Goal: Transaction & Acquisition: Purchase product/service

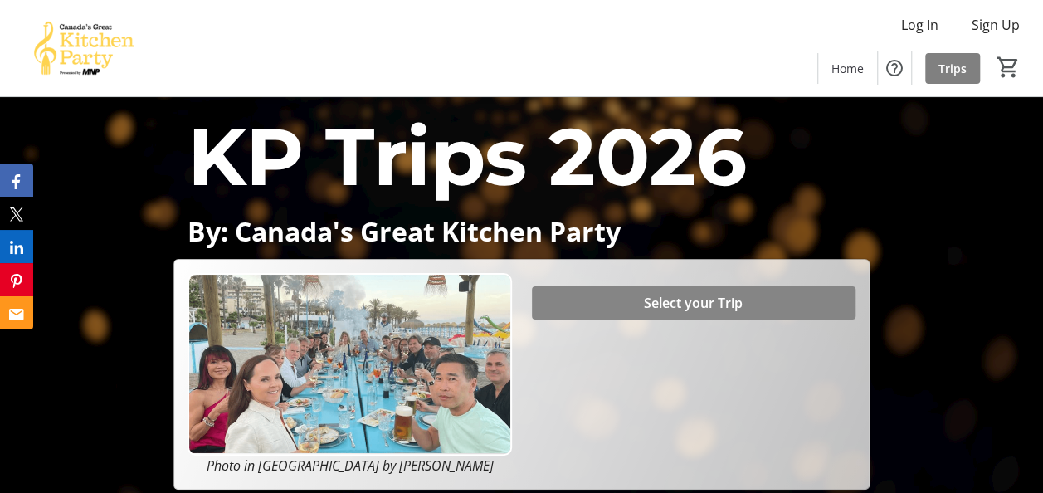
click at [725, 307] on span "Select your Trip" at bounding box center [693, 303] width 99 height 20
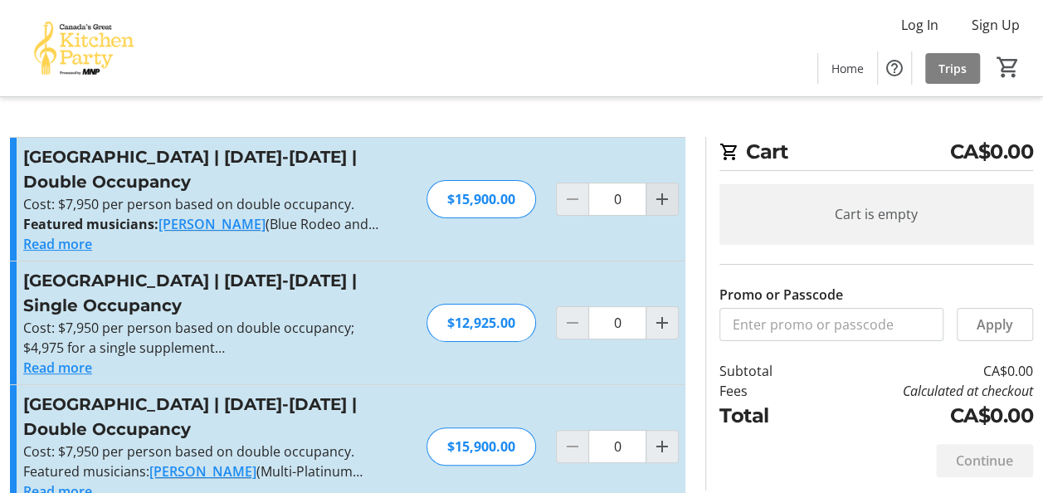
click at [660, 202] on mat-icon "Increment by one" at bounding box center [662, 199] width 20 height 20
type input "1"
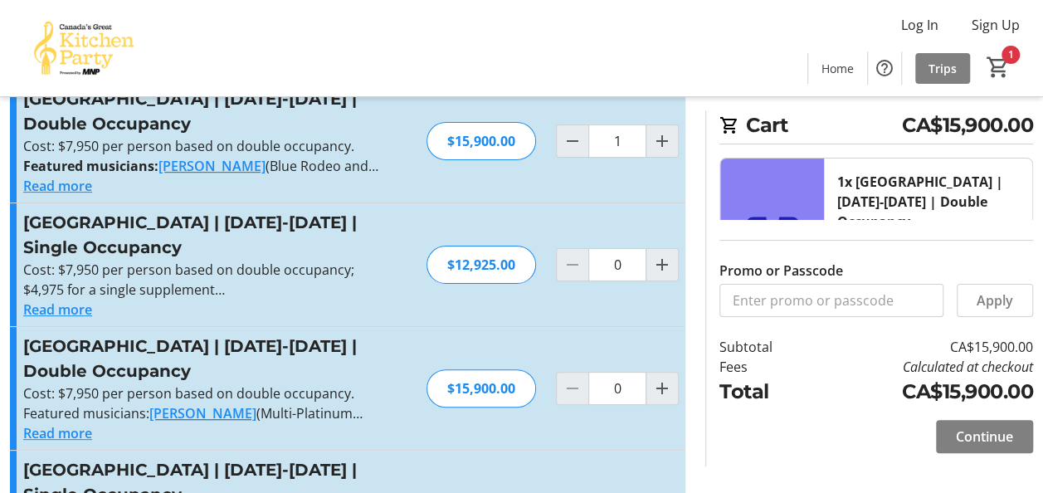
scroll to position [83, 0]
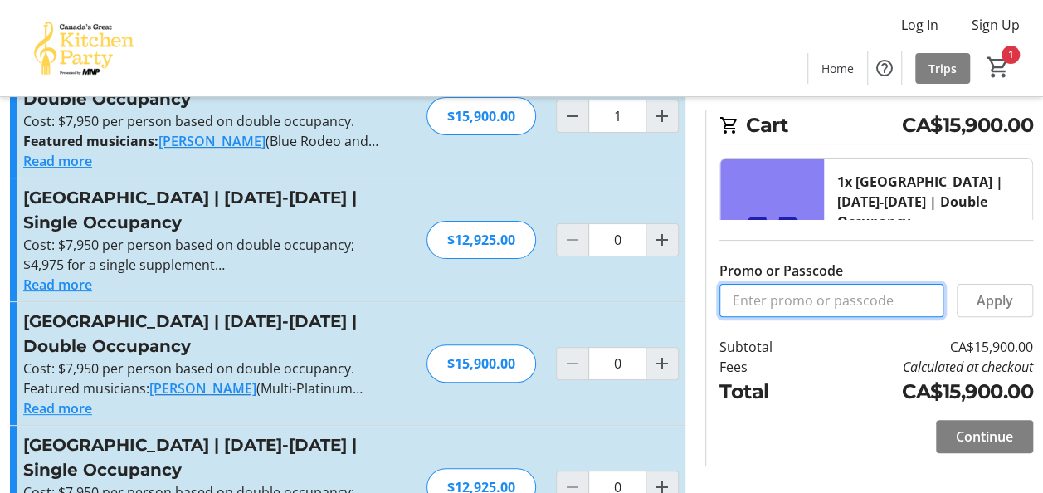
click at [747, 295] on input "Promo or Passcode" at bounding box center [831, 300] width 224 height 33
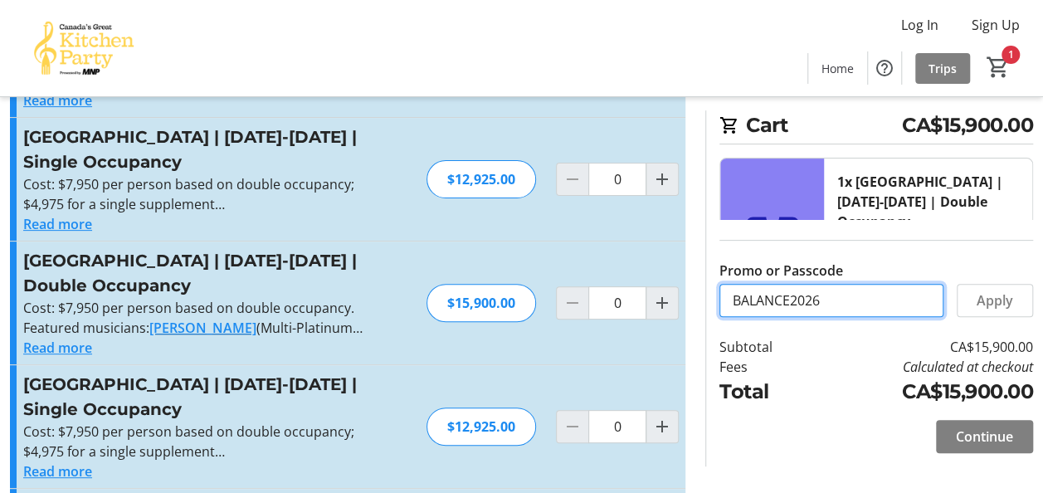
scroll to position [166, 0]
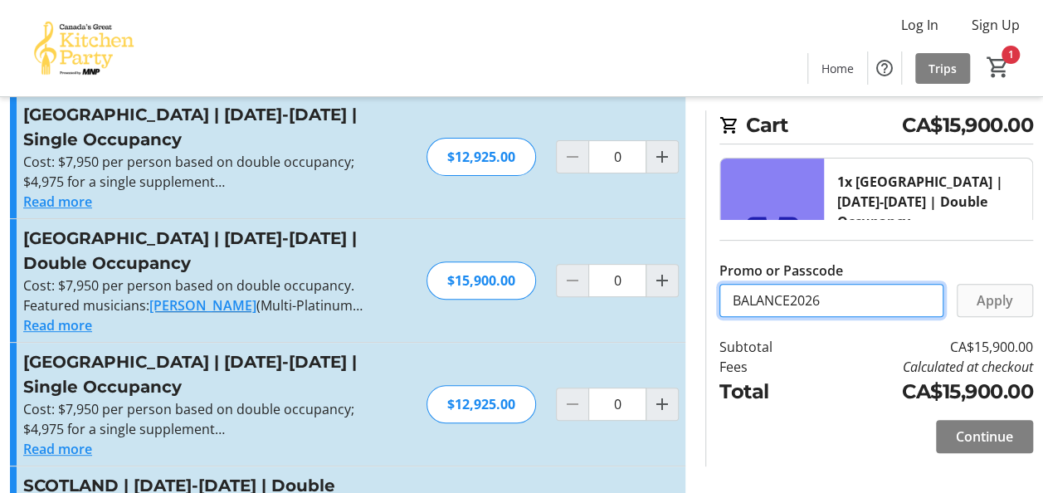
type input "BALANCE2026"
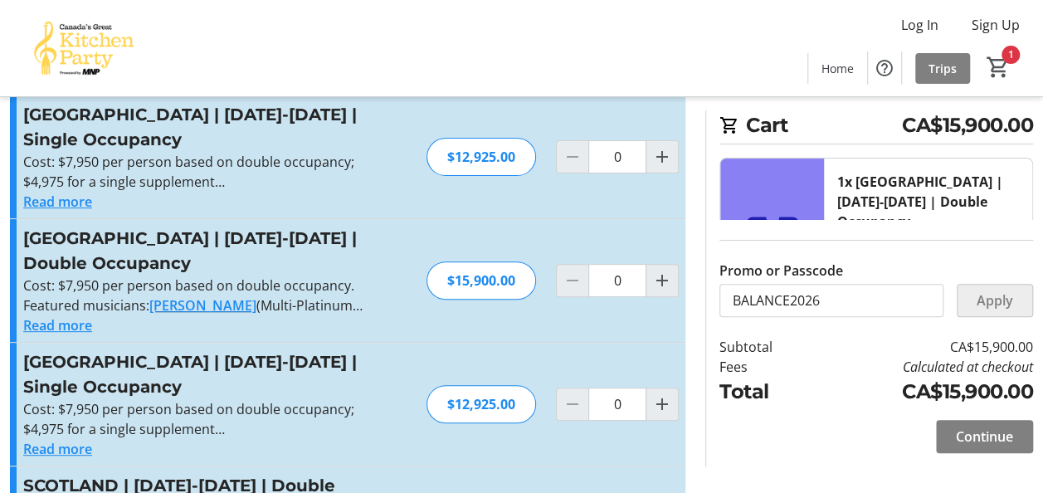
click at [1004, 305] on span "Apply" at bounding box center [994, 300] width 37 height 20
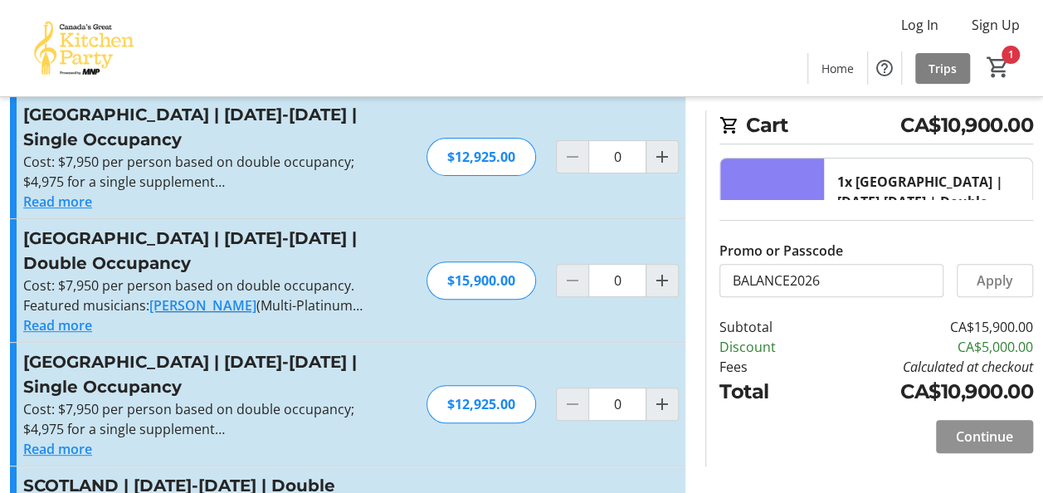
click at [986, 438] on span "Continue" at bounding box center [984, 436] width 57 height 20
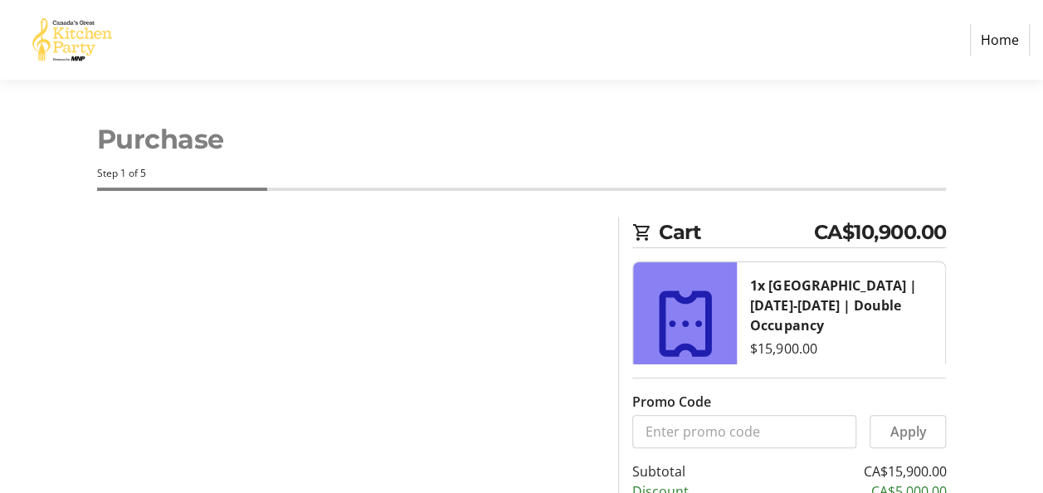
select select "CA"
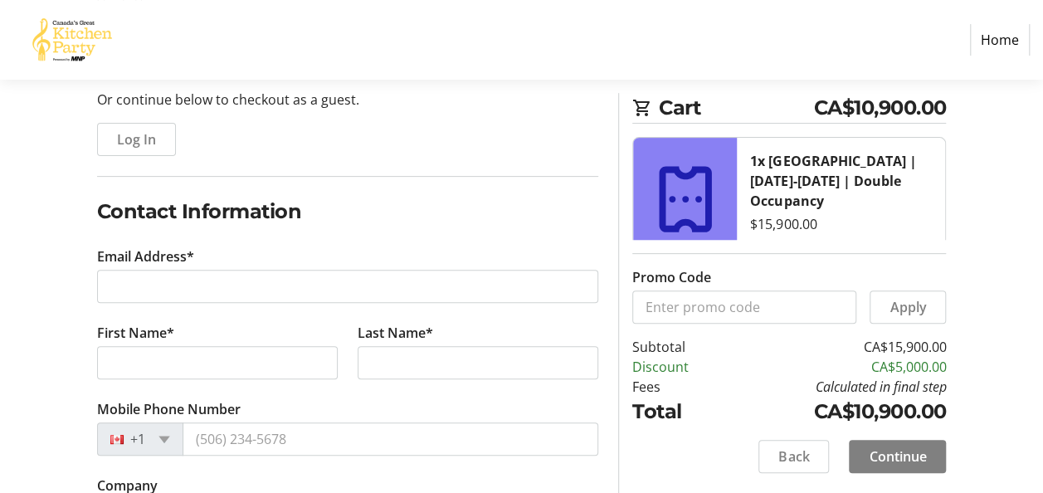
scroll to position [166, 0]
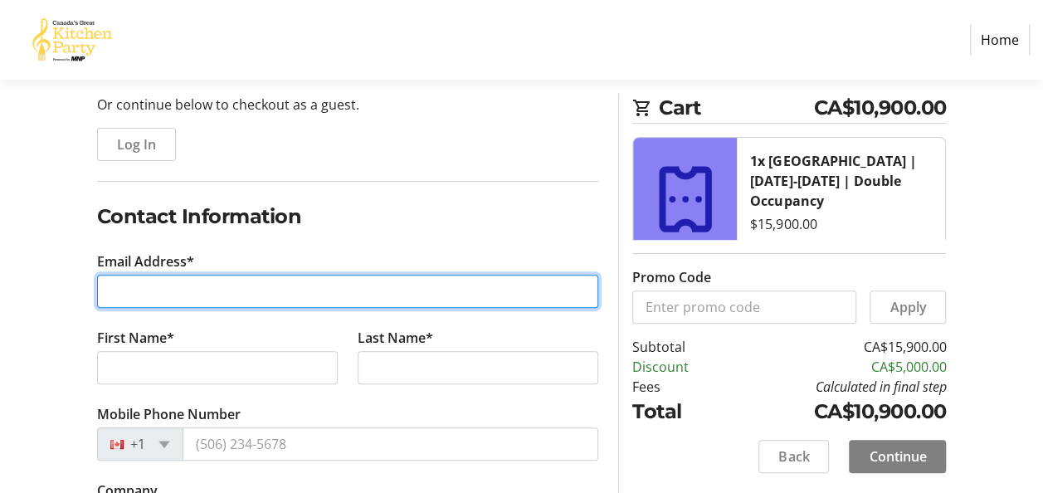
click at [157, 280] on input "Email Address*" at bounding box center [348, 291] width 502 height 33
type input "[EMAIL_ADDRESS][DOMAIN_NAME]"
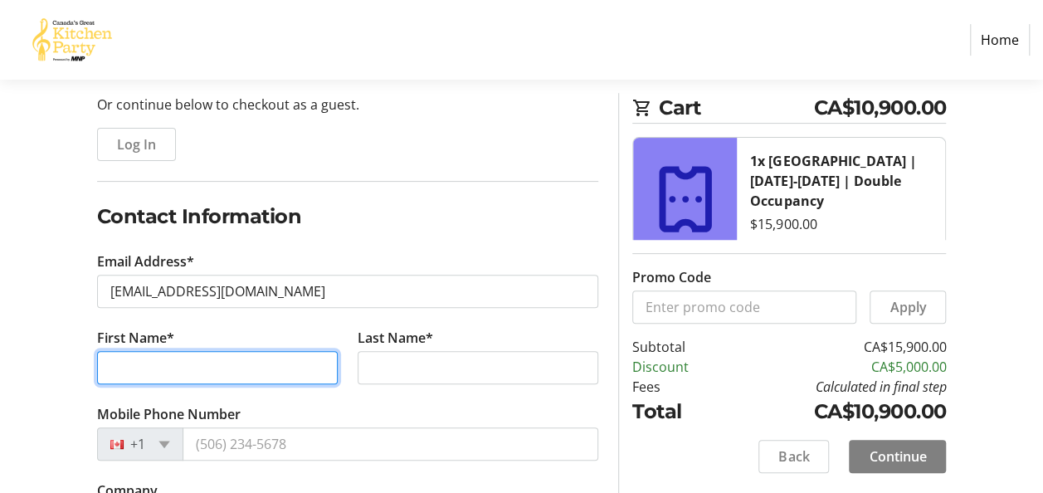
type input "[PERSON_NAME]"
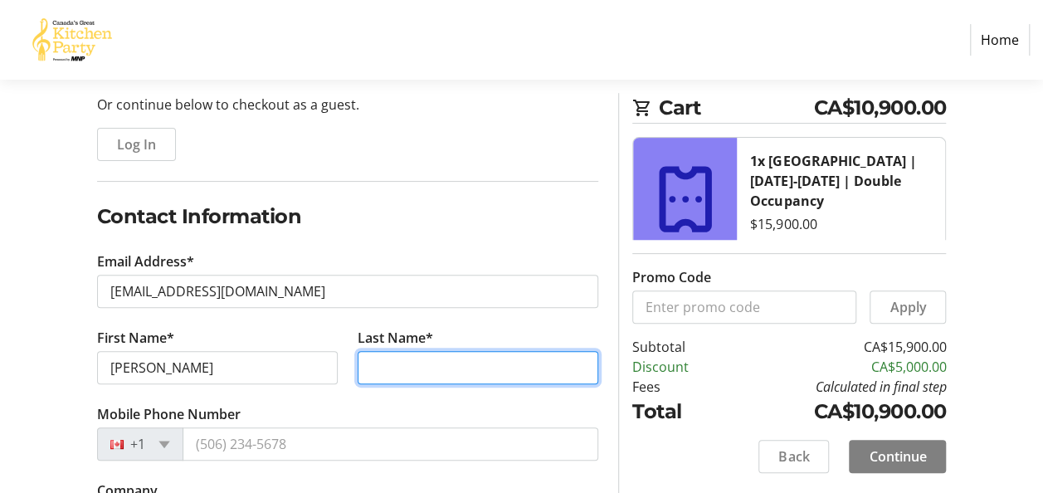
type input "[PERSON_NAME]"
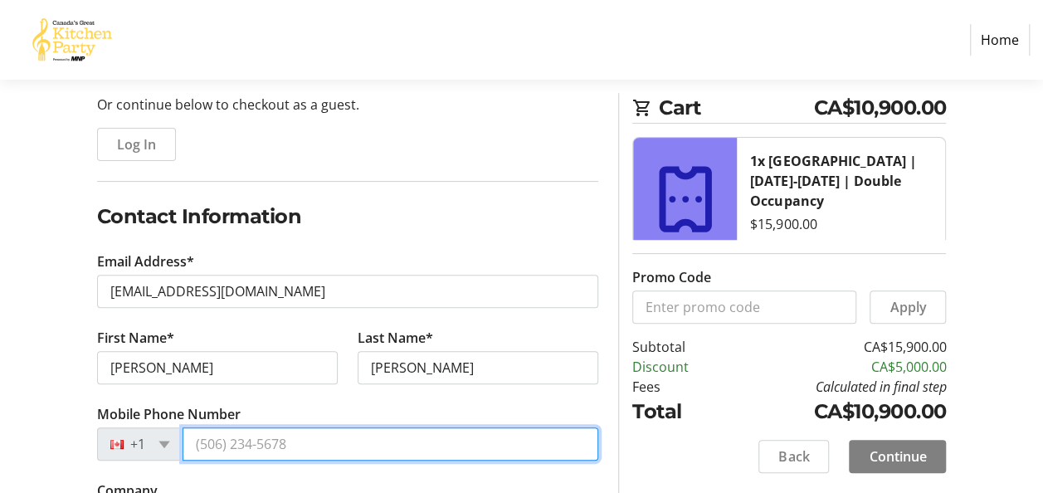
type input "[PHONE_NUMBER]"
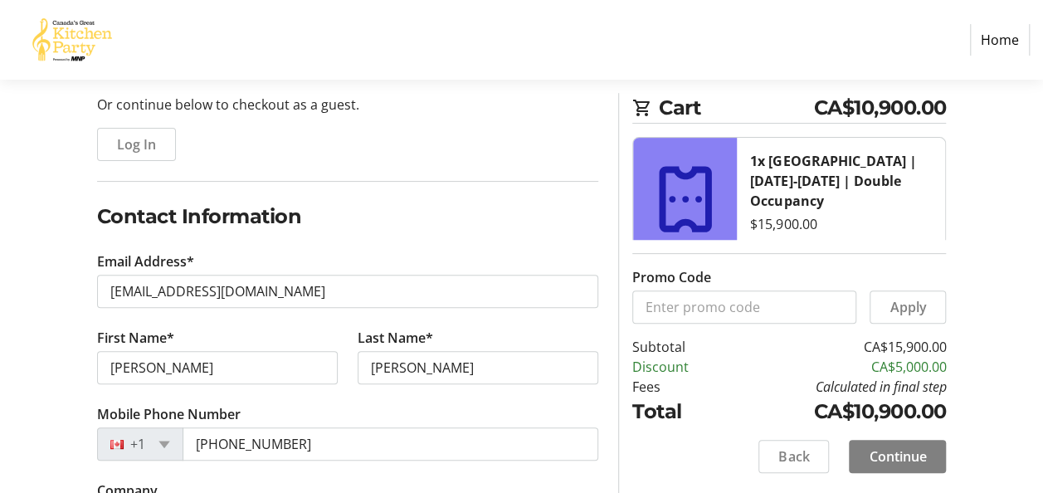
type input "Prickly Pear Investments Ltd"
type input "[STREET_ADDRESS]"
type input "[GEOGRAPHIC_DATA], [GEOGRAPHIC_DATA]"
type input "[GEOGRAPHIC_DATA]"
type input "T2V 2V7"
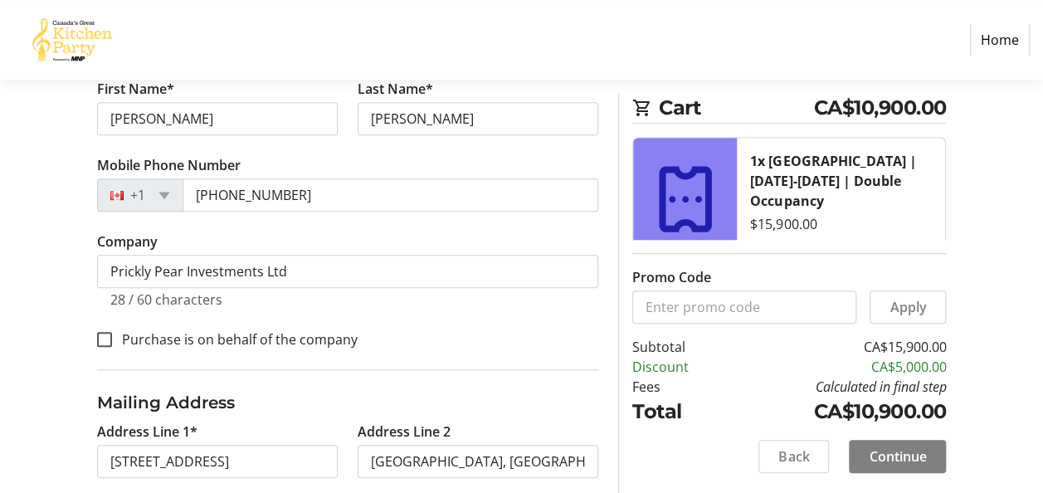
scroll to position [498, 0]
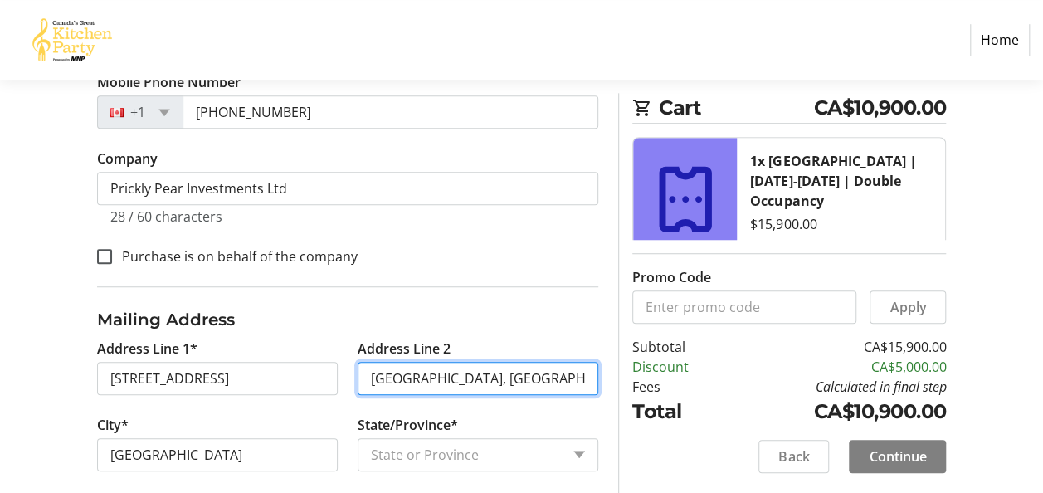
drag, startPoint x: 483, startPoint y: 368, endPoint x: 345, endPoint y: 358, distance: 138.1
click at [345, 358] on div "Address Line 1* [GEOGRAPHIC_DATA] Address Line 2 [GEOGRAPHIC_DATA], [GEOGRAPHIC…" at bounding box center [348, 452] width 522 height 229
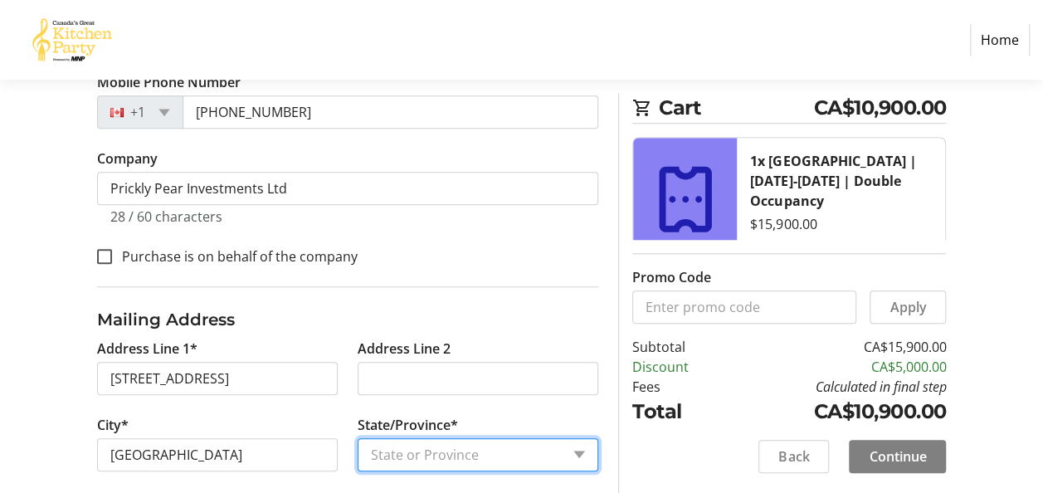
click at [495, 455] on select "State or Province State or Province [GEOGRAPHIC_DATA] [GEOGRAPHIC_DATA] [GEOGRA…" at bounding box center [478, 454] width 241 height 33
select select "AB"
click at [358, 438] on select "State or Province State or Province [GEOGRAPHIC_DATA] [GEOGRAPHIC_DATA] [GEOGRA…" at bounding box center [478, 454] width 241 height 33
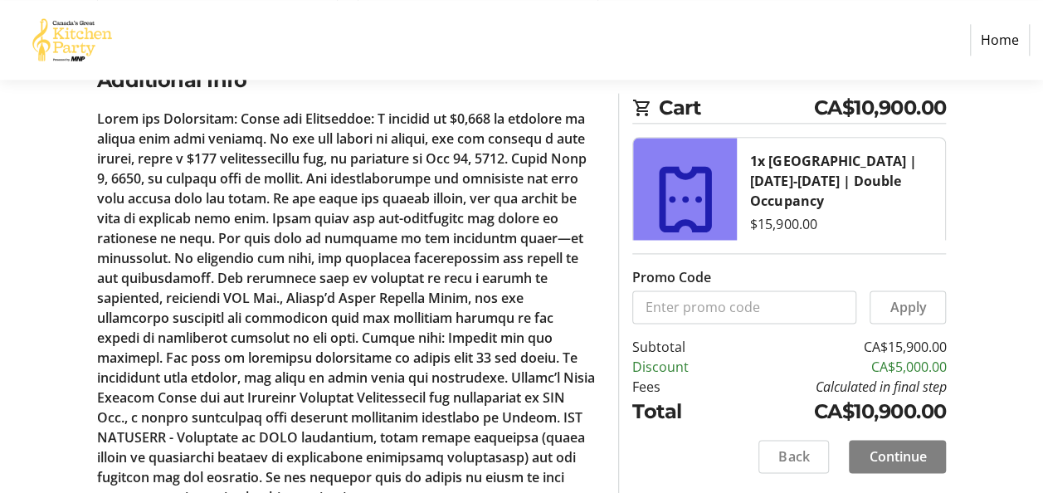
scroll to position [1075, 0]
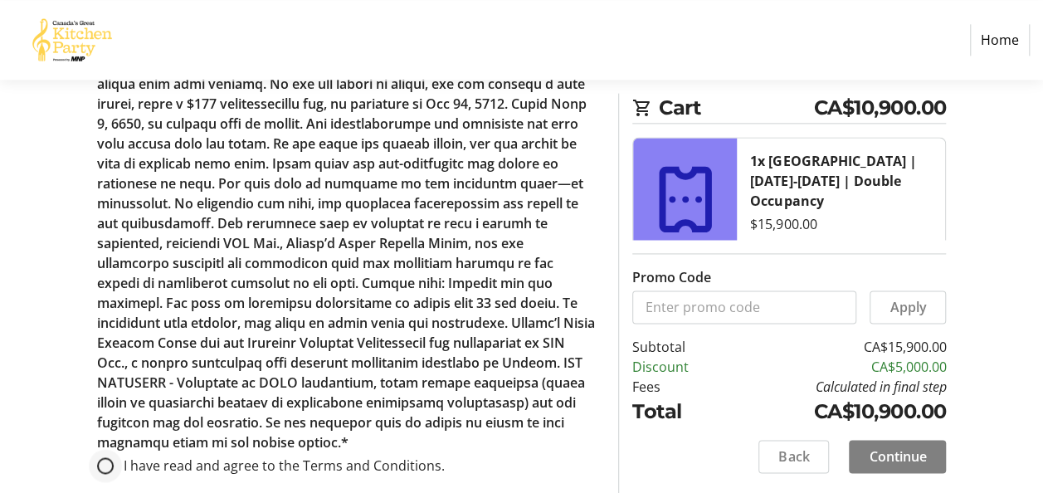
click at [114, 446] on div at bounding box center [105, 466] width 40 height 40
radio input "true"
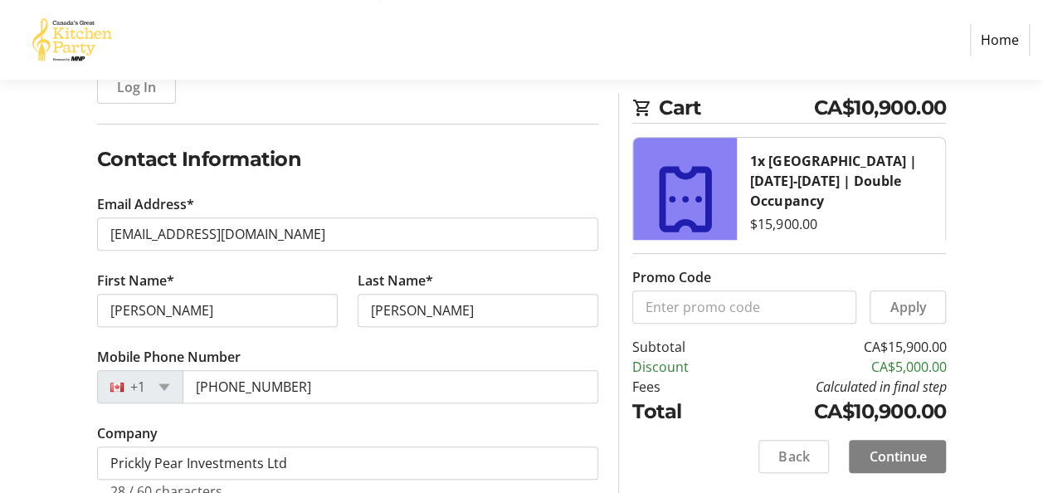
scroll to position [249, 0]
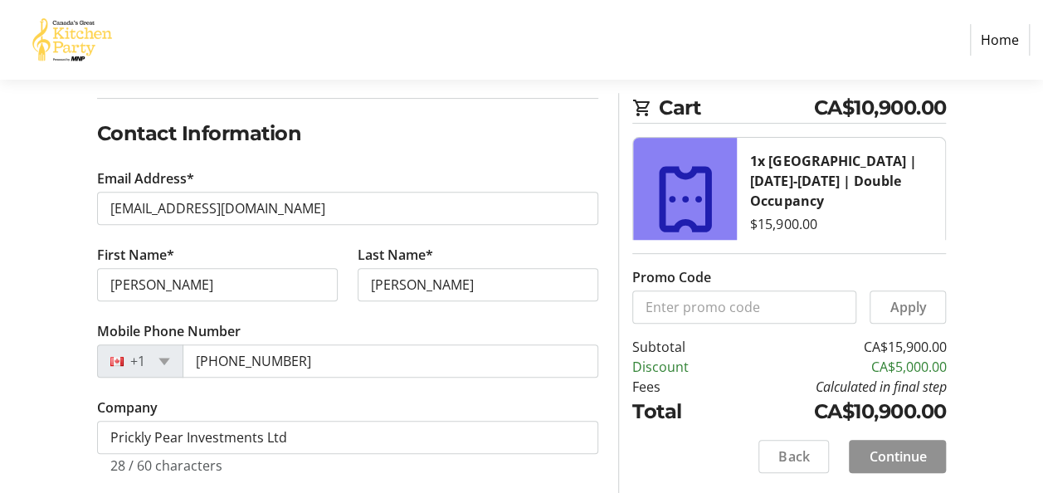
click at [896, 453] on span "Continue" at bounding box center [897, 456] width 57 height 20
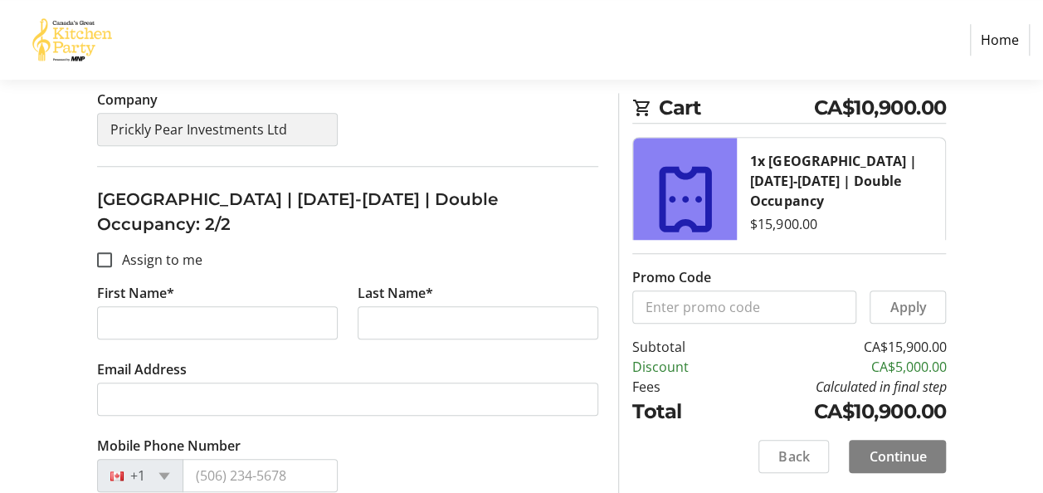
scroll to position [664, 0]
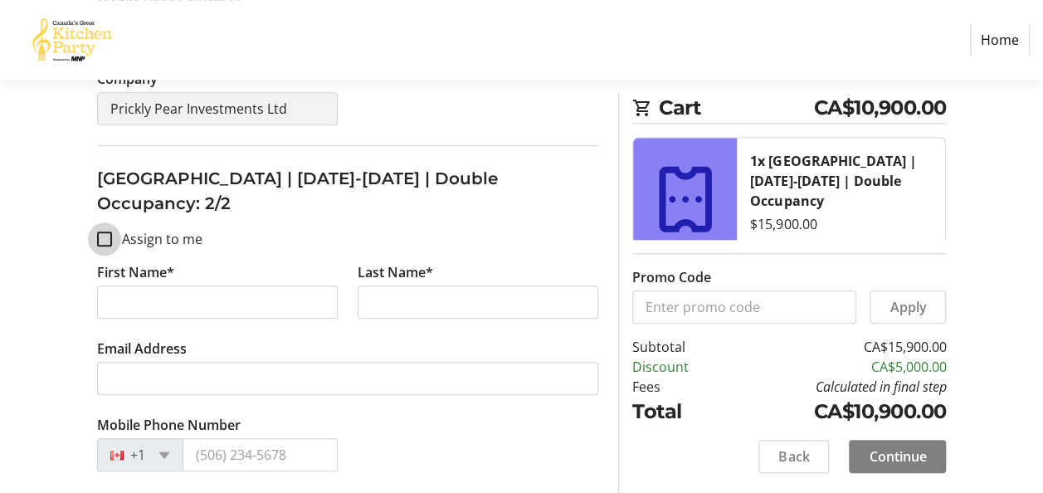
click at [105, 231] on input "Assign to me" at bounding box center [104, 238] width 15 height 15
checkbox input "true"
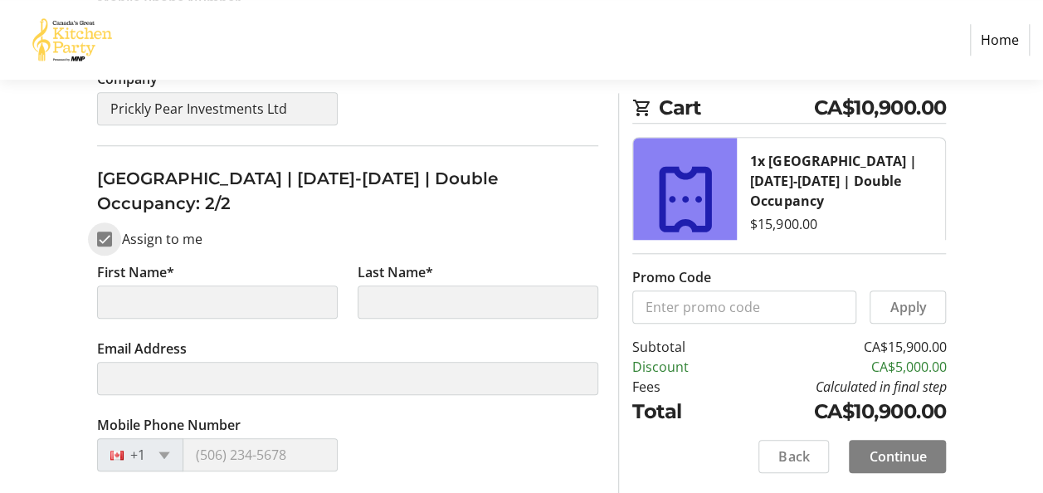
type input "[PERSON_NAME]"
type input "[EMAIL_ADDRESS][DOMAIN_NAME]"
type input "[PHONE_NUMBER]"
type input "Prickly Pear Investments Ltd"
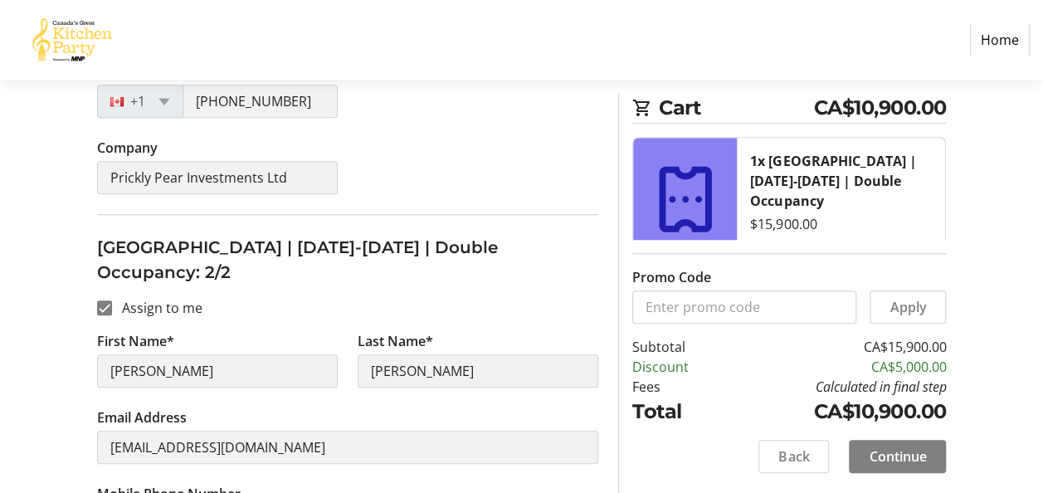
scroll to position [687, 0]
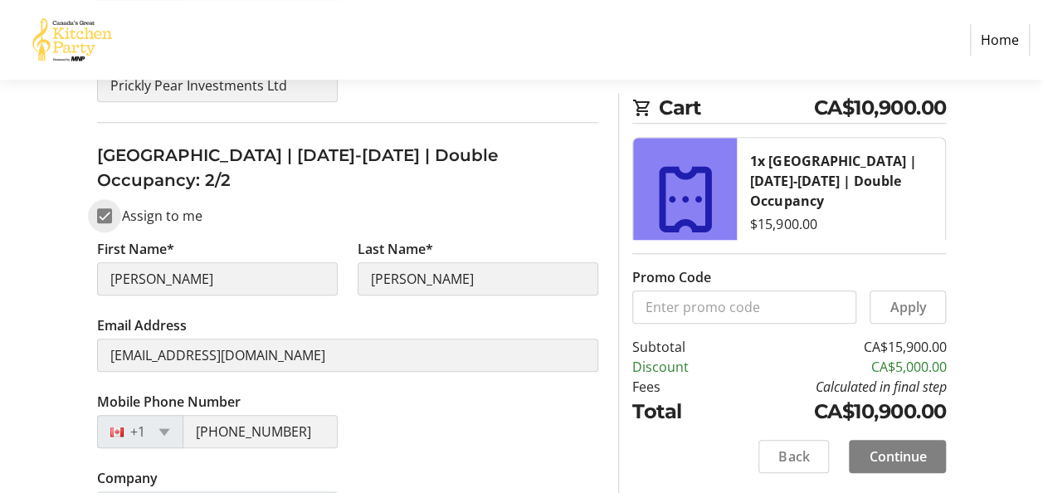
drag, startPoint x: 155, startPoint y: 232, endPoint x: 101, endPoint y: 164, distance: 86.8
click at [101, 208] on input "Assign to me" at bounding box center [104, 215] width 15 height 15
checkbox input "false"
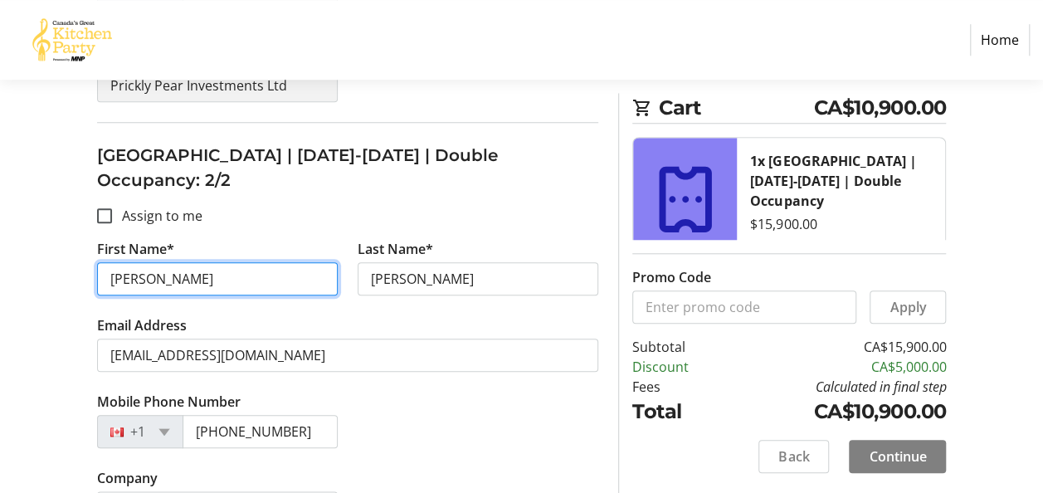
click at [164, 262] on input "[PERSON_NAME]" at bounding box center [217, 278] width 241 height 33
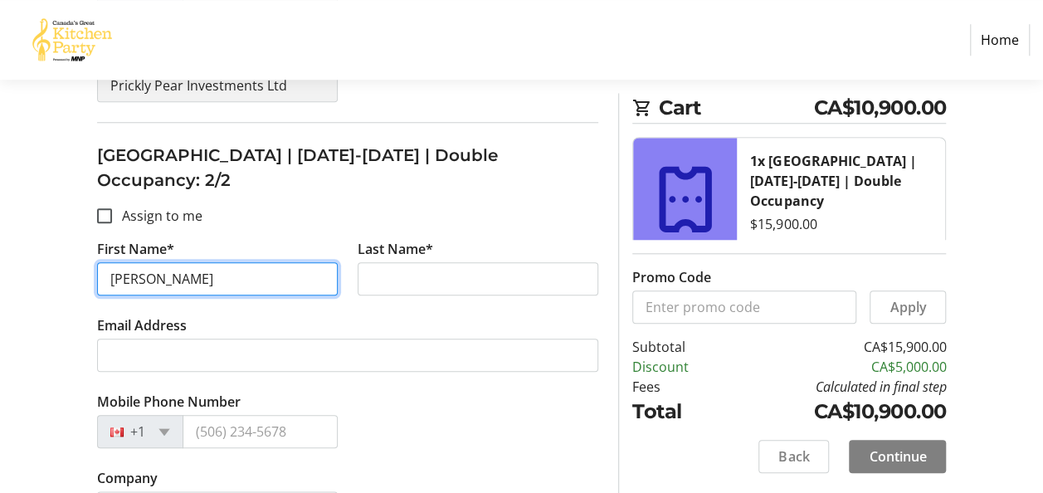
type input "[PERSON_NAME]"
click at [116, 262] on input "[PERSON_NAME]" at bounding box center [217, 278] width 241 height 33
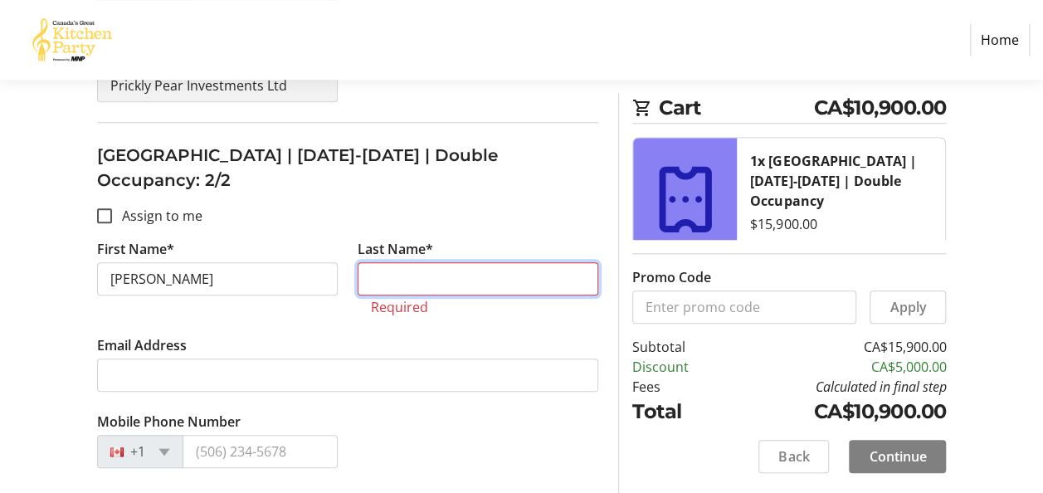
type input "[PERSON_NAME]"
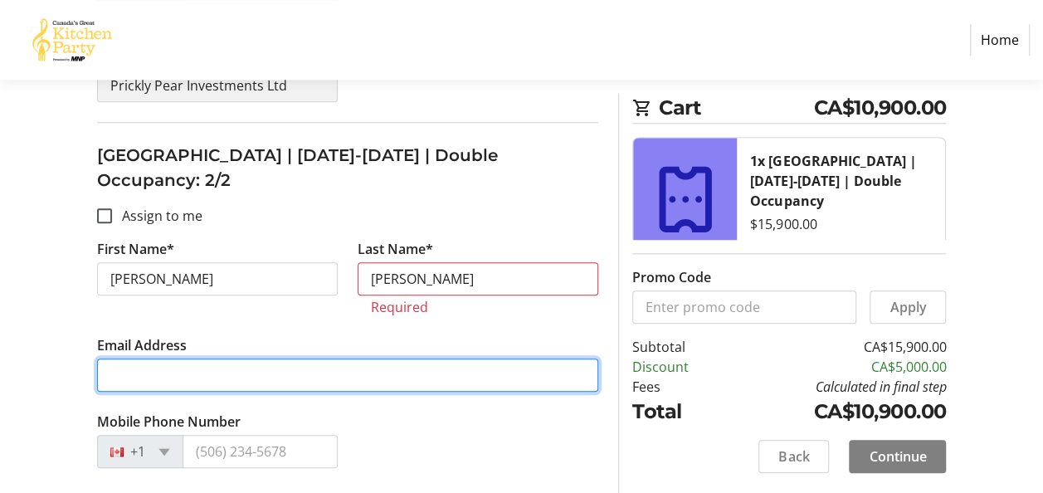
type input "[PERSON_NAME][EMAIL_ADDRESS][DOMAIN_NAME]"
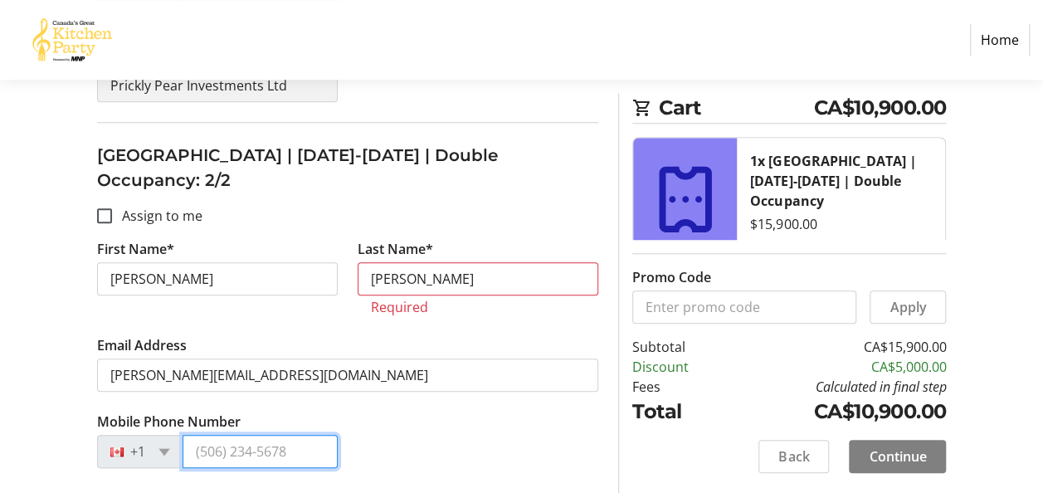
type input "[PHONE_NUMBER]"
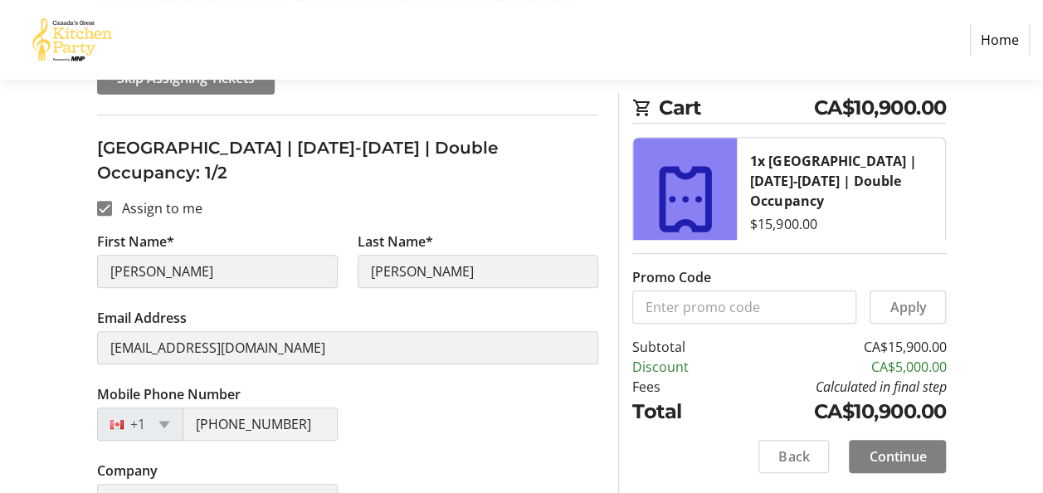
scroll to position [272, 0]
click at [101, 201] on input "Assign to me" at bounding box center [104, 208] width 15 height 15
checkbox input "false"
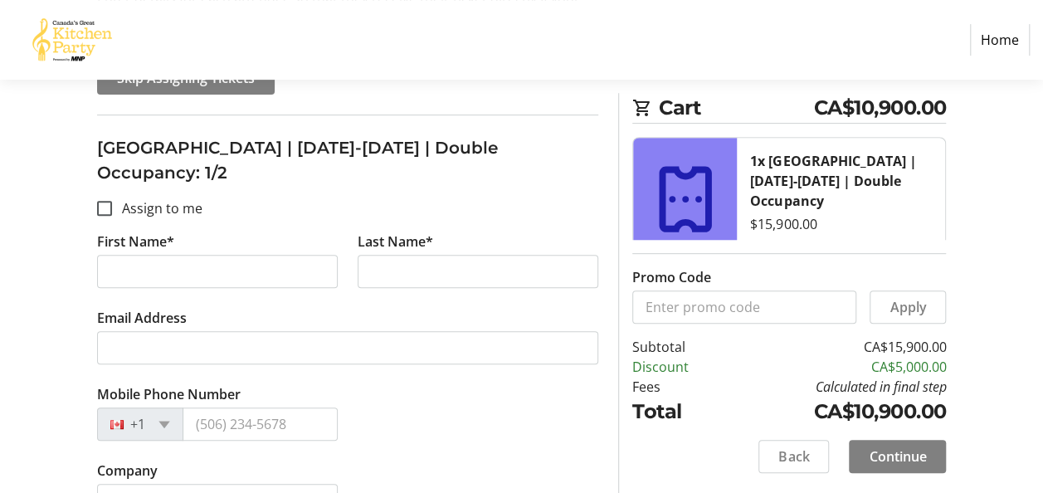
click at [236, 264] on tr-form-field "First Name*" at bounding box center [217, 269] width 260 height 76
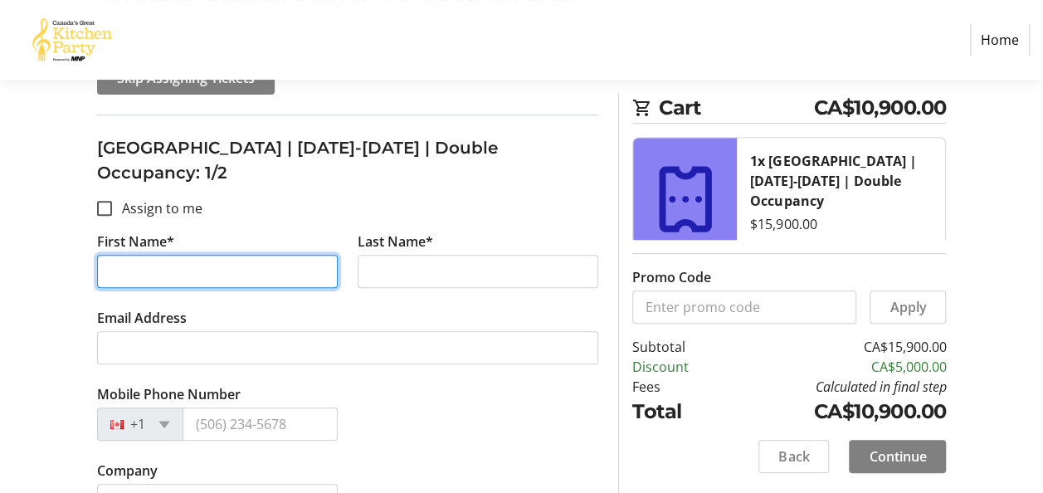
click at [233, 255] on input "First Name*" at bounding box center [217, 271] width 241 height 33
type input "[PERSON_NAME]"
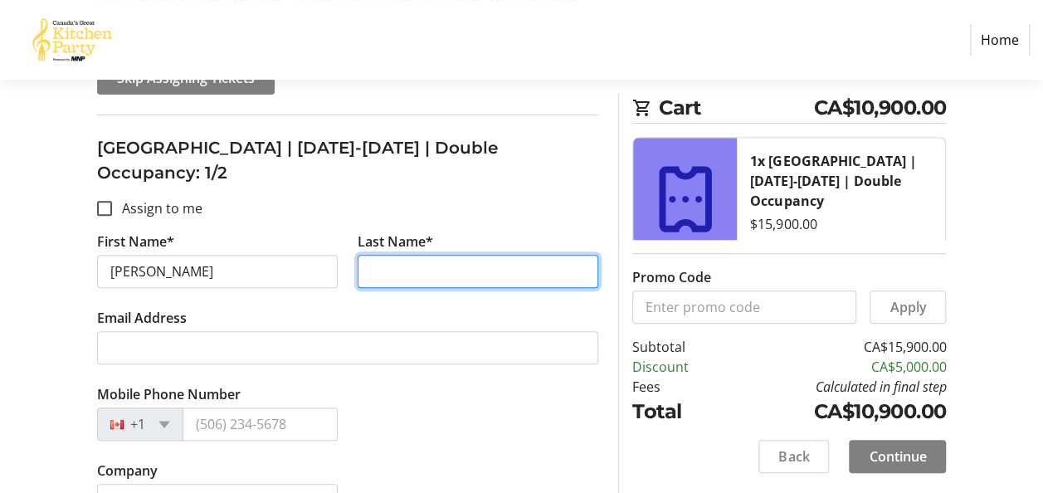
click at [407, 255] on input "Last Name*" at bounding box center [478, 271] width 241 height 33
type input "[PERSON_NAME]"
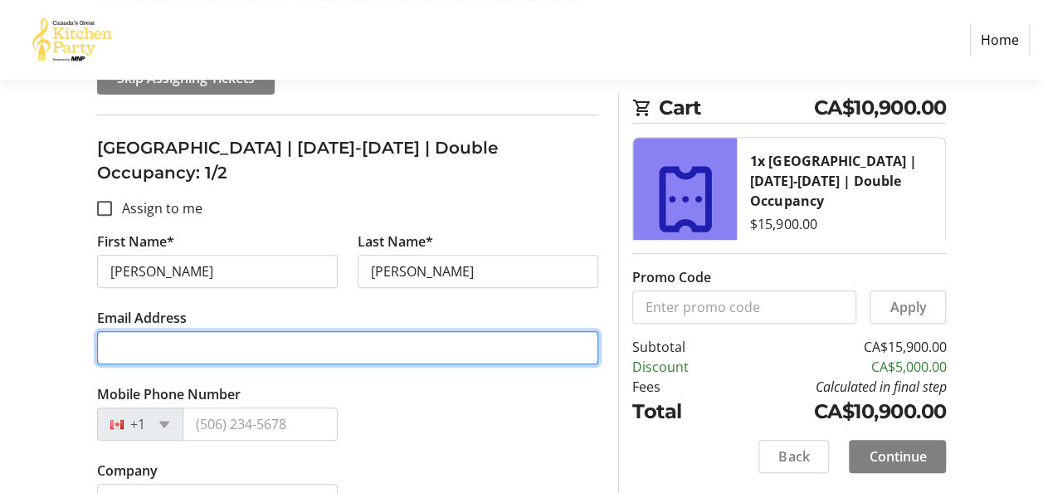
click at [232, 334] on input "Email Address" at bounding box center [348, 347] width 502 height 33
type input "[EMAIL_ADDRESS][DOMAIN_NAME]"
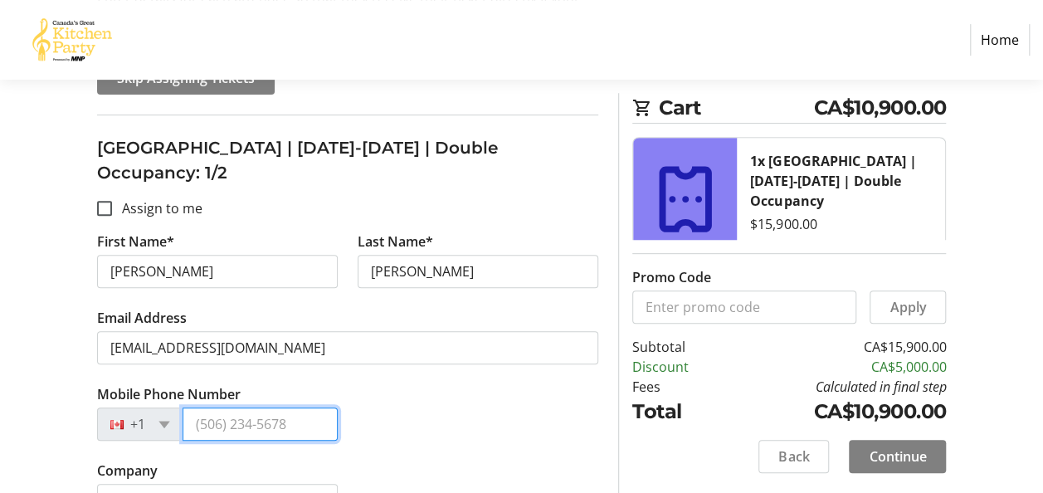
click at [277, 407] on input "Mobile Phone Number" at bounding box center [260, 423] width 155 height 33
type input "[PHONE_NUMBER]"
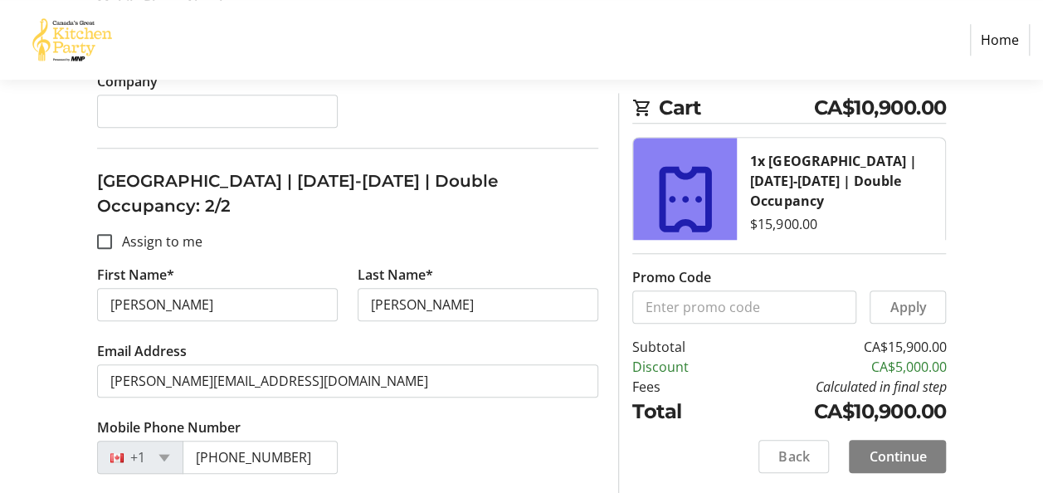
scroll to position [687, 0]
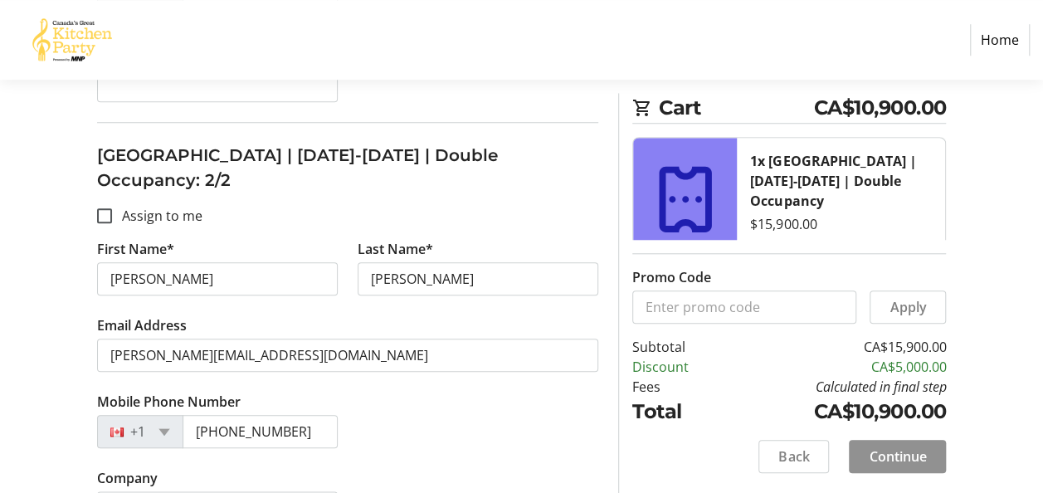
click at [919, 455] on span "Continue" at bounding box center [897, 456] width 57 height 20
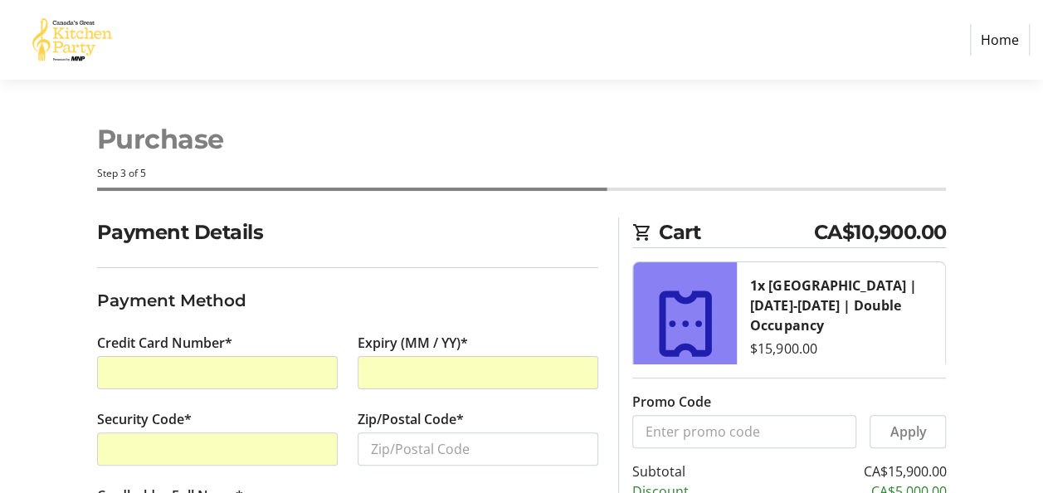
scroll to position [83, 0]
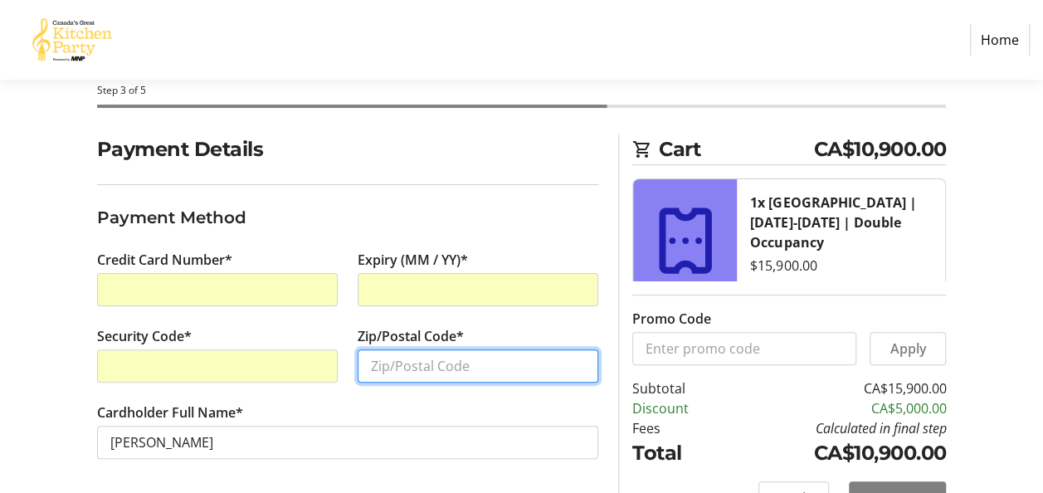
click at [446, 364] on input "Zip/Postal Code*" at bounding box center [478, 365] width 241 height 33
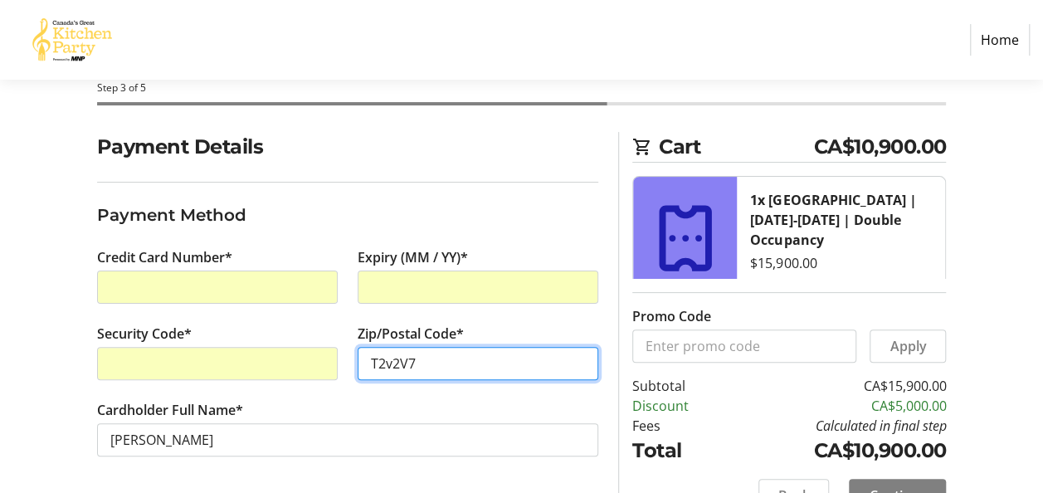
scroll to position [127, 0]
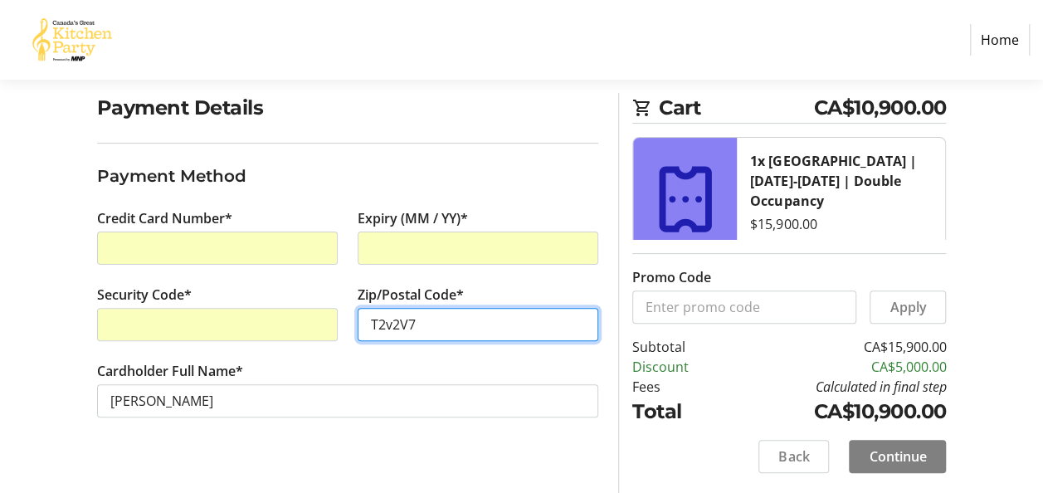
type input "T2v2V7"
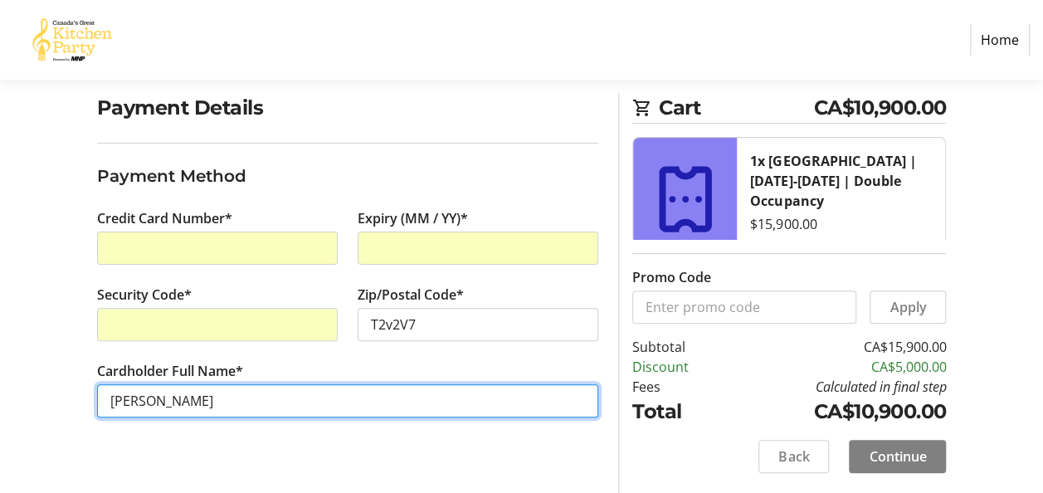
drag, startPoint x: 153, startPoint y: 402, endPoint x: 179, endPoint y: 402, distance: 25.7
click at [153, 402] on input "[PERSON_NAME]" at bounding box center [348, 400] width 502 height 33
type input "[PERSON_NAME]"
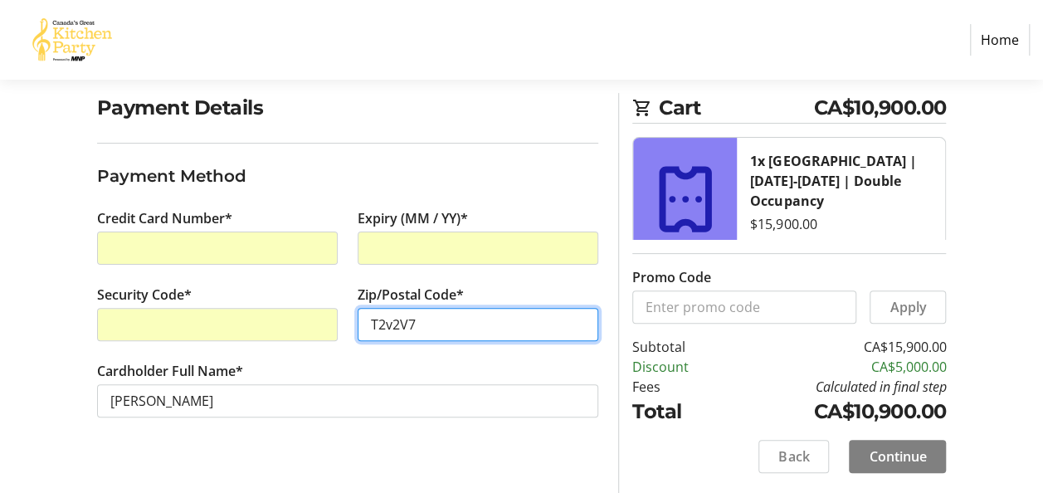
click at [391, 320] on input "T2v2V7" at bounding box center [478, 324] width 241 height 33
click at [387, 319] on input "T2v2V7" at bounding box center [478, 324] width 241 height 33
type input "T2V2V7"
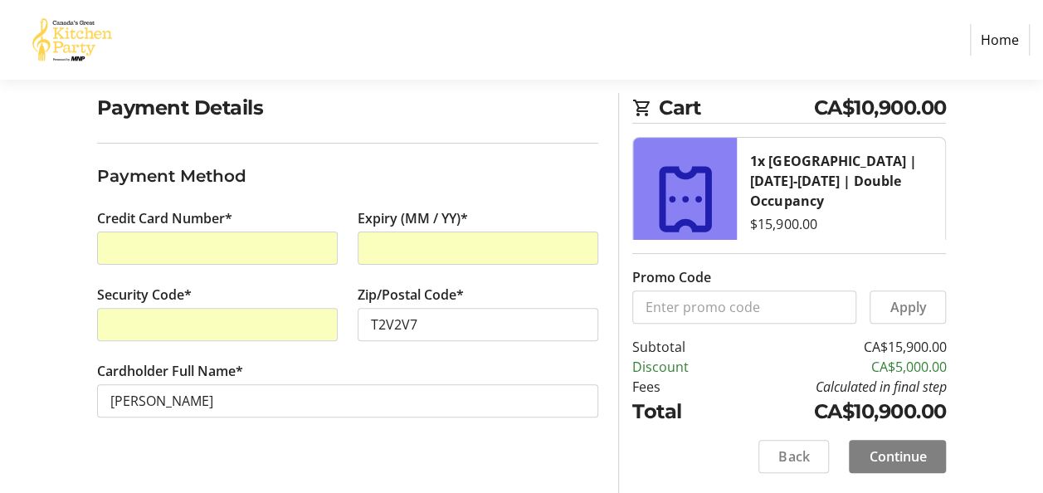
click at [426, 364] on tr-form-field "Cardholder Full Name* [PERSON_NAME]" at bounding box center [348, 399] width 502 height 76
click at [880, 448] on span "Continue" at bounding box center [897, 456] width 57 height 20
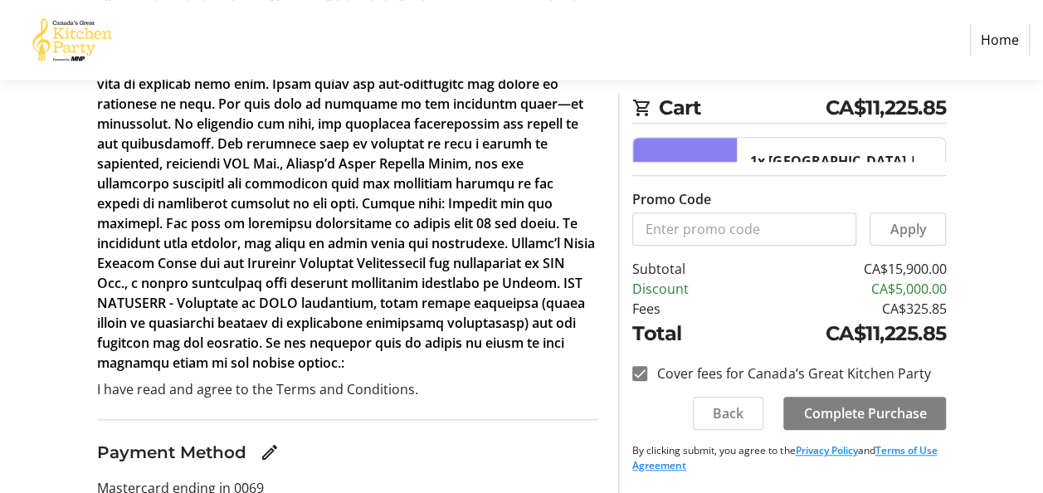
scroll to position [498, 0]
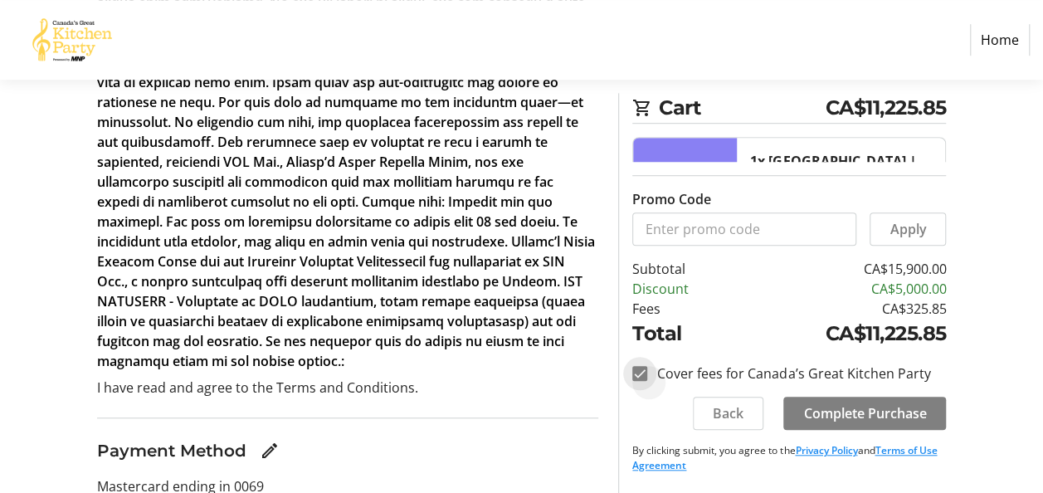
click at [637, 366] on input "Cover fees for Canada’s Great Kitchen Party" at bounding box center [639, 373] width 15 height 15
checkbox input "false"
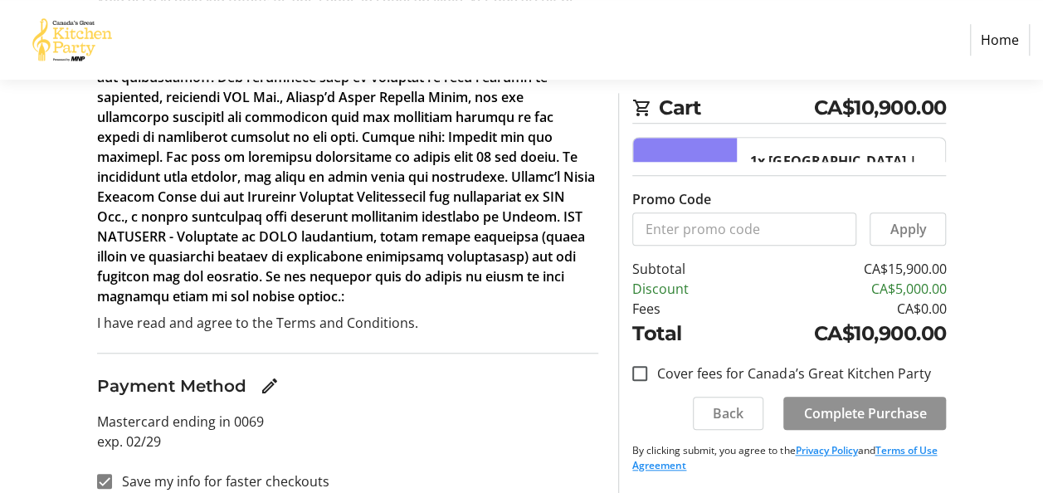
click at [841, 408] on span "Complete Purchase" at bounding box center [864, 413] width 123 height 20
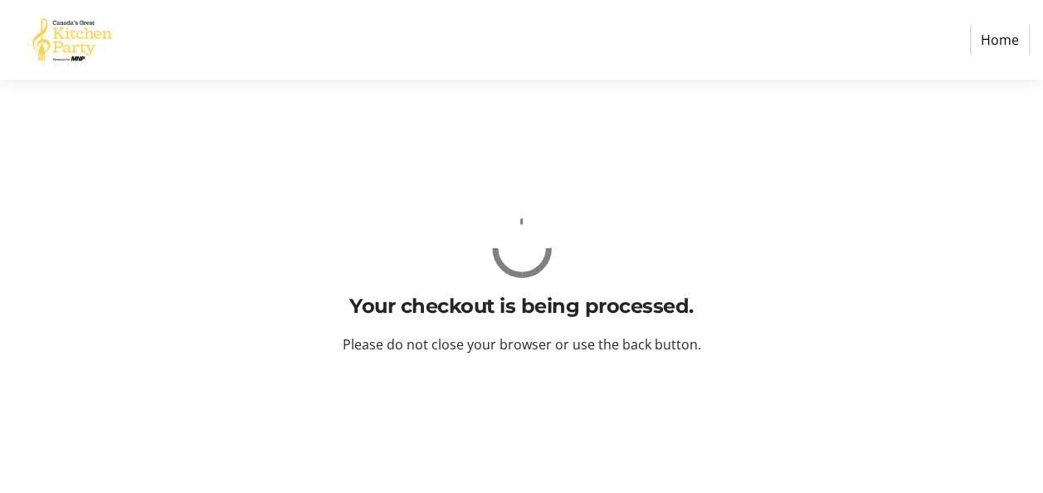
scroll to position [0, 0]
